Goal: Information Seeking & Learning: Check status

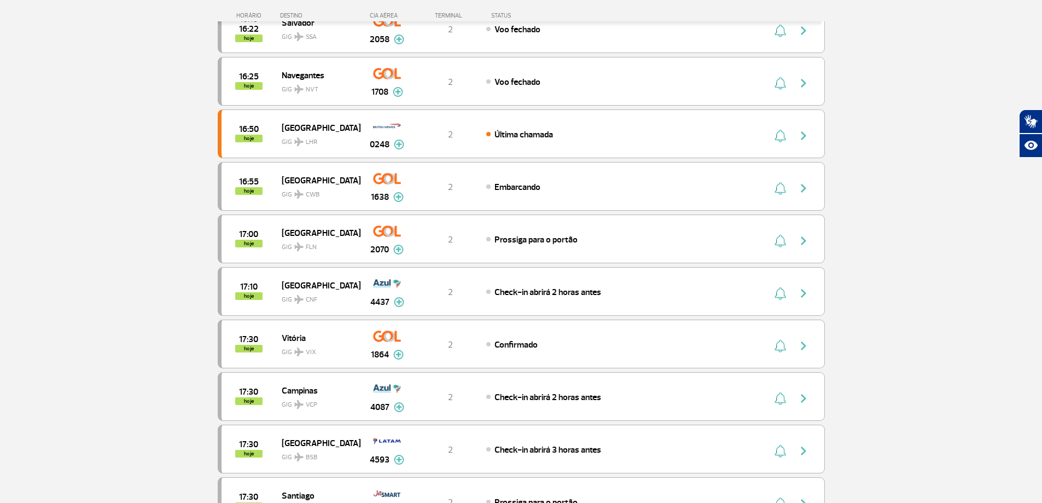
scroll to position [328, 0]
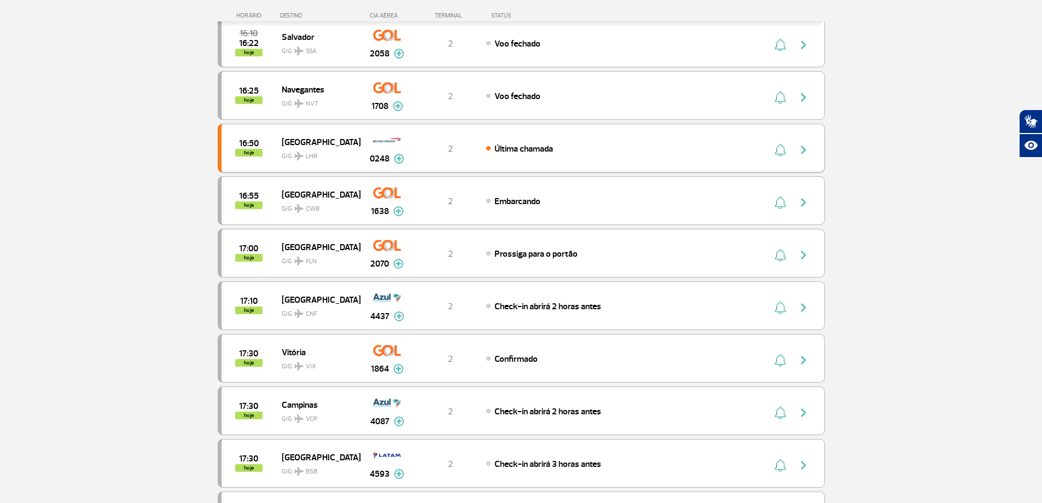
click at [638, 154] on div "16:50 hoje London GIG LHR 0248 2 Última chamada Parcerias: Iberia Airlines 3607…" at bounding box center [521, 148] width 607 height 49
click at [803, 154] on img "button" at bounding box center [803, 149] width 13 height 13
click at [396, 160] on img at bounding box center [399, 159] width 10 height 10
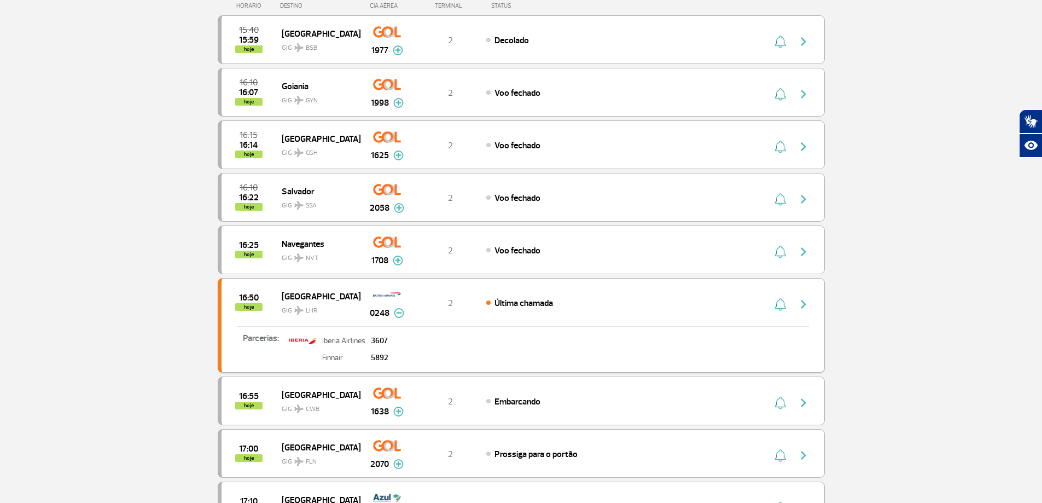
scroll to position [0, 0]
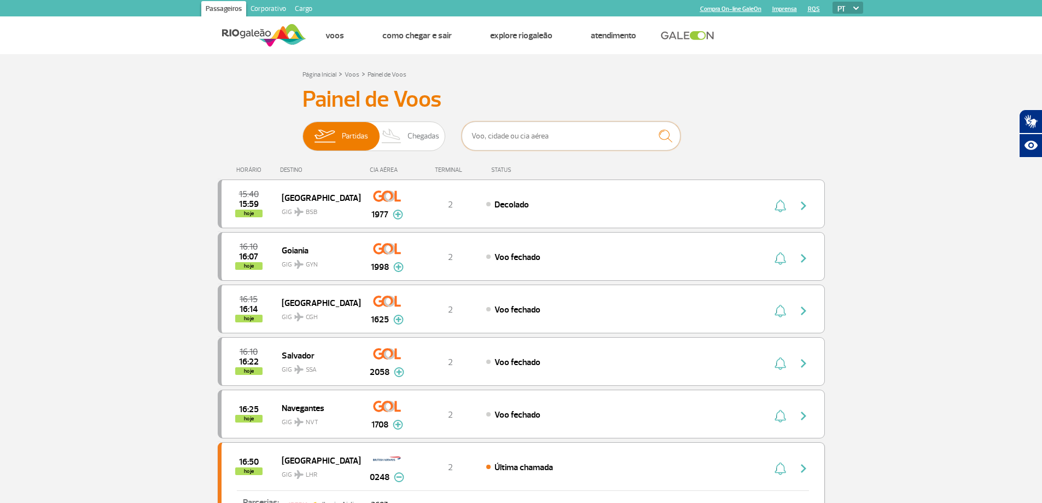
click at [503, 139] on input "text" at bounding box center [571, 135] width 219 height 29
type input "goiania"
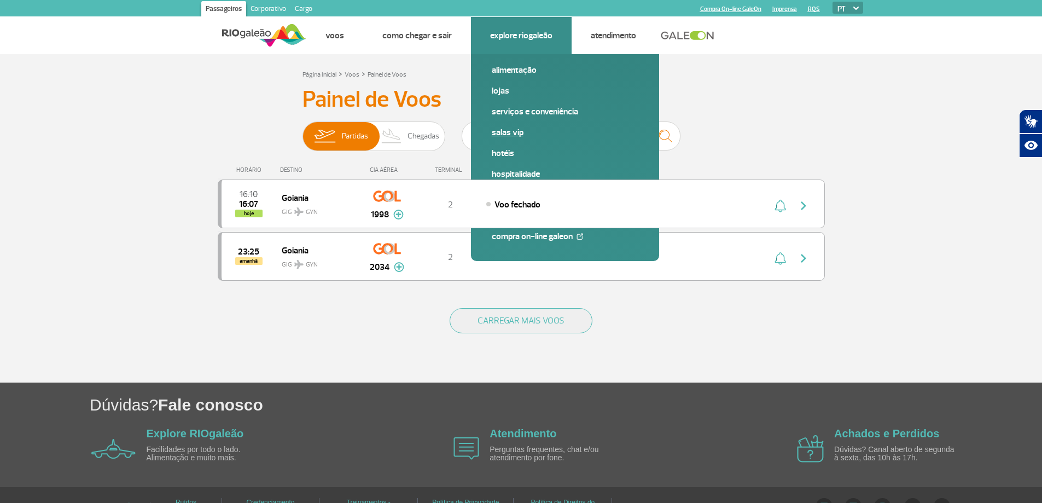
click at [497, 131] on link "Salas VIP" at bounding box center [565, 132] width 147 height 12
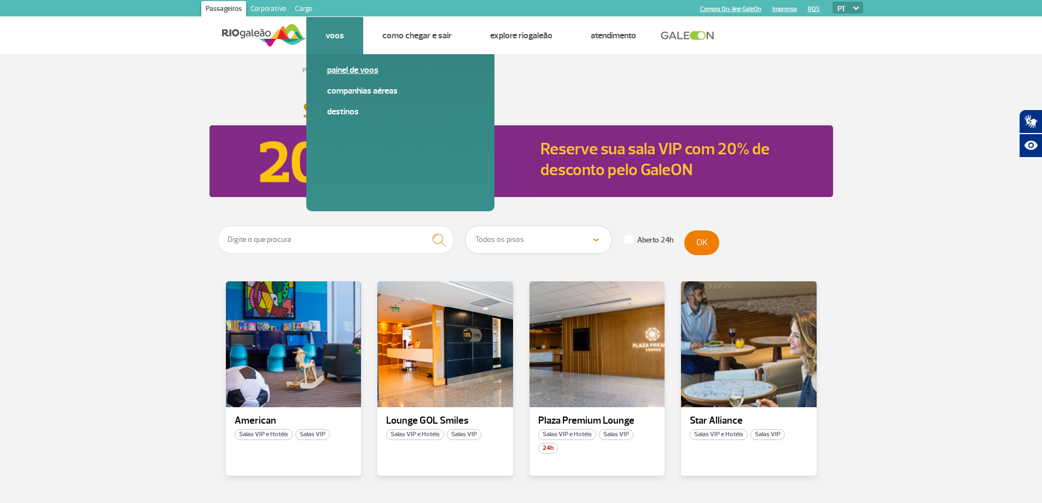
click at [334, 67] on link "Painel de voos" at bounding box center [400, 70] width 147 height 12
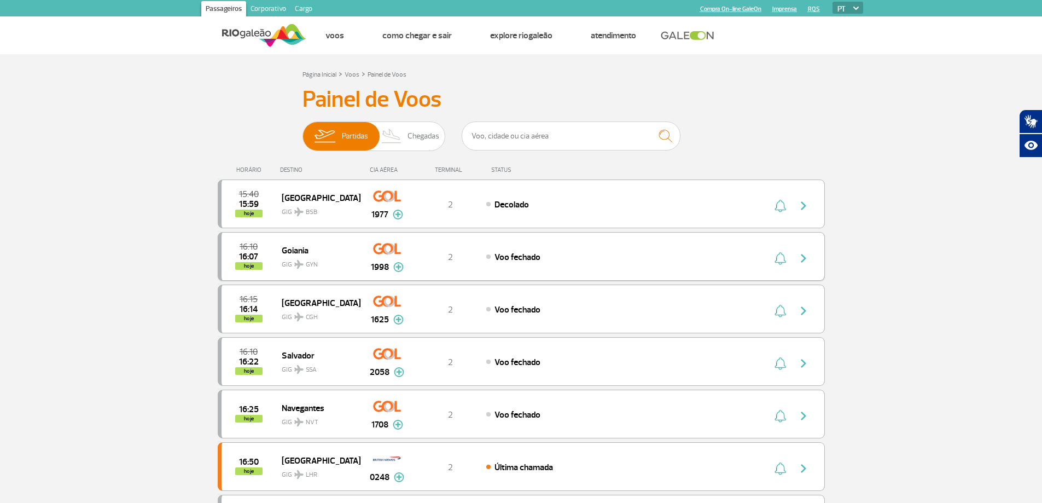
click at [396, 269] on img at bounding box center [398, 267] width 10 height 10
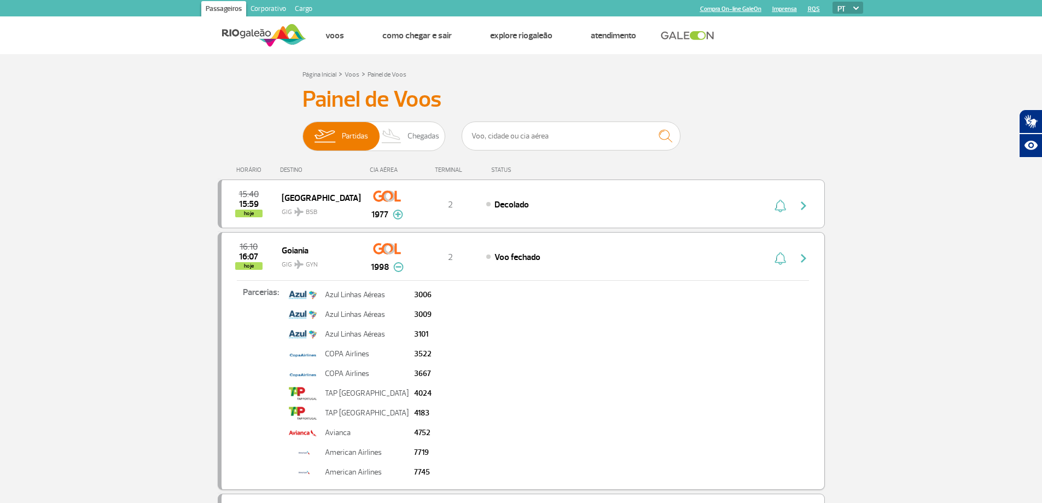
click at [396, 269] on img at bounding box center [398, 267] width 10 height 10
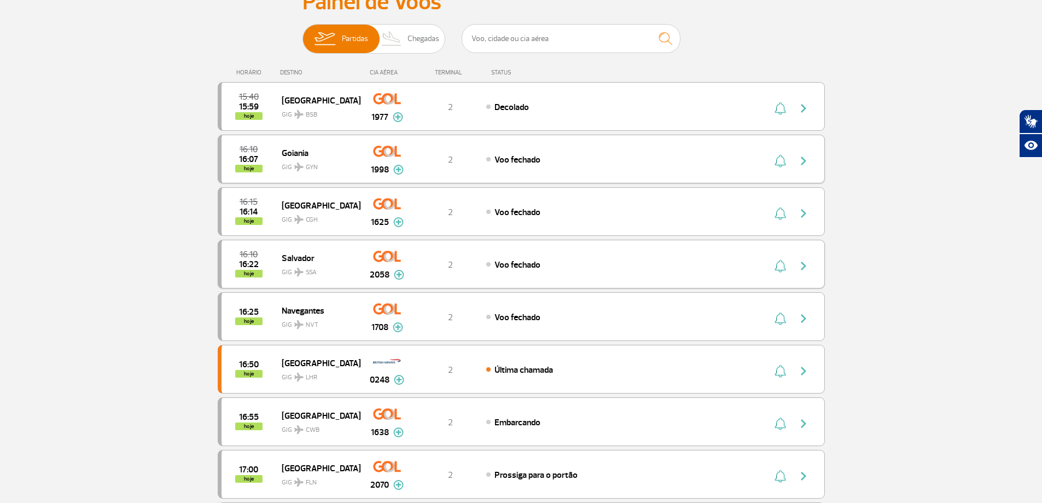
scroll to position [109, 0]
